Goal: Check status: Check status

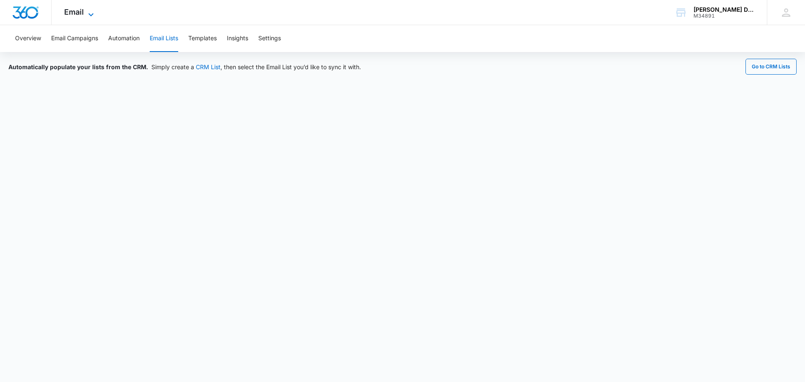
click at [92, 16] on icon at bounding box center [91, 15] width 10 height 10
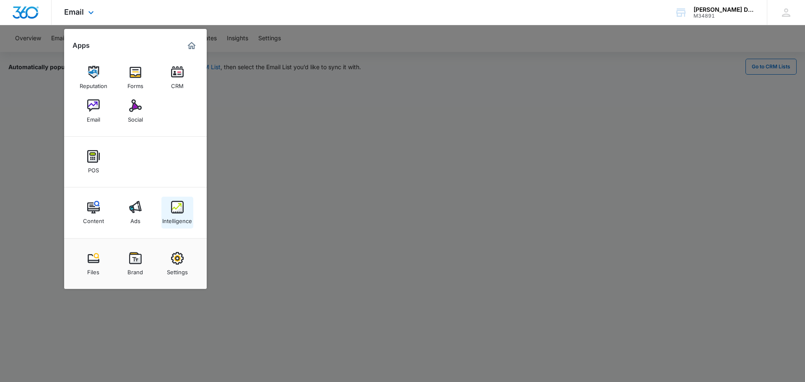
click at [177, 208] on img at bounding box center [177, 207] width 13 height 13
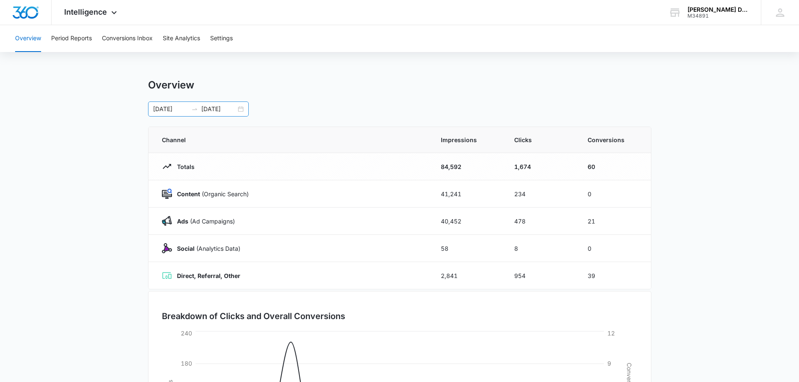
click at [210, 111] on input "[DATE]" at bounding box center [218, 108] width 35 height 9
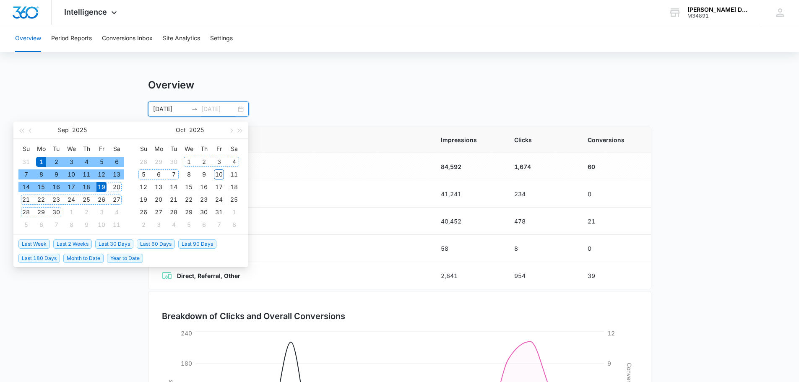
type input "[DATE]"
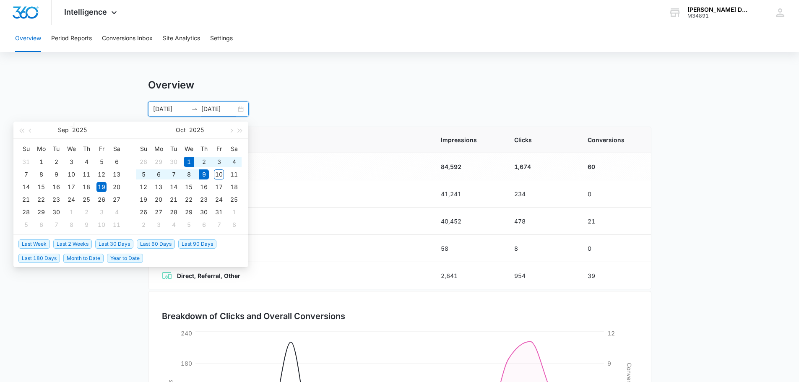
click at [89, 259] on span "Month to Date" at bounding box center [83, 258] width 40 height 9
type input "[DATE]"
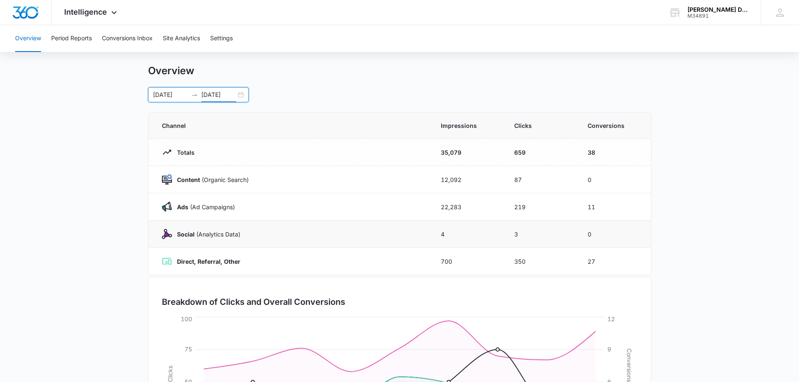
scroll to position [11, 0]
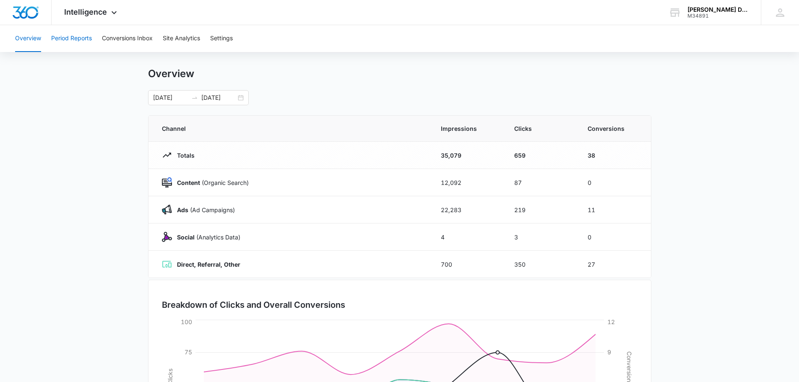
click at [75, 39] on button "Period Reports" at bounding box center [71, 38] width 41 height 27
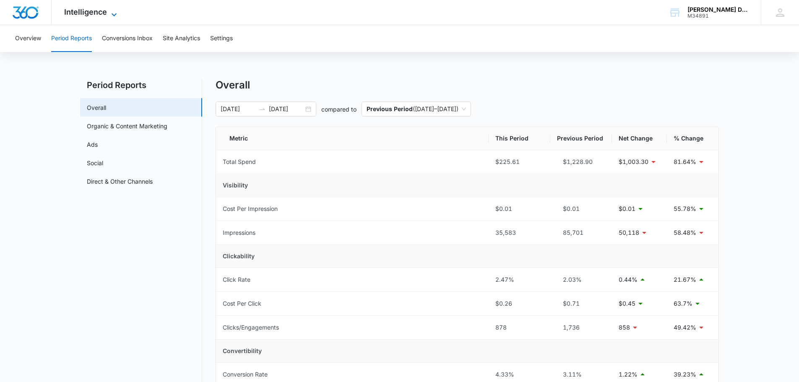
click at [96, 16] on span "Intelligence" at bounding box center [85, 12] width 43 height 9
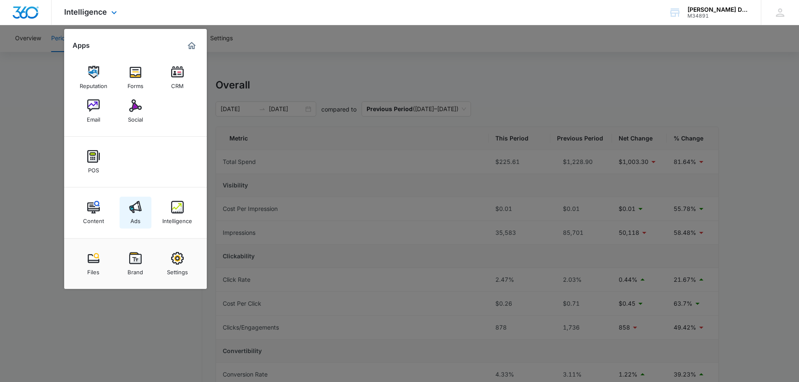
click at [143, 211] on link "Ads" at bounding box center [135, 213] width 32 height 32
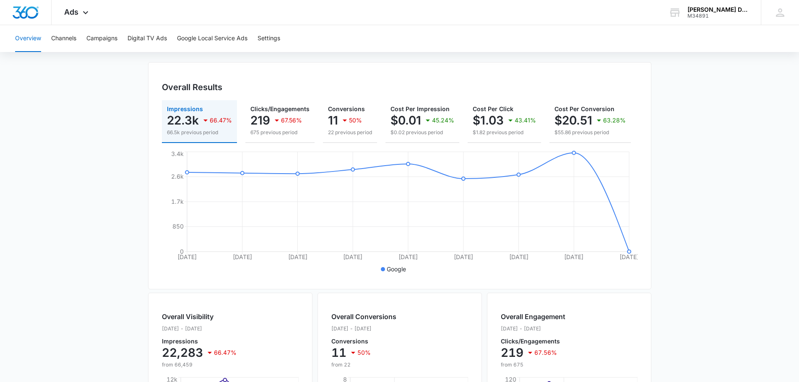
scroll to position [54, 0]
